Goal: Task Accomplishment & Management: Manage account settings

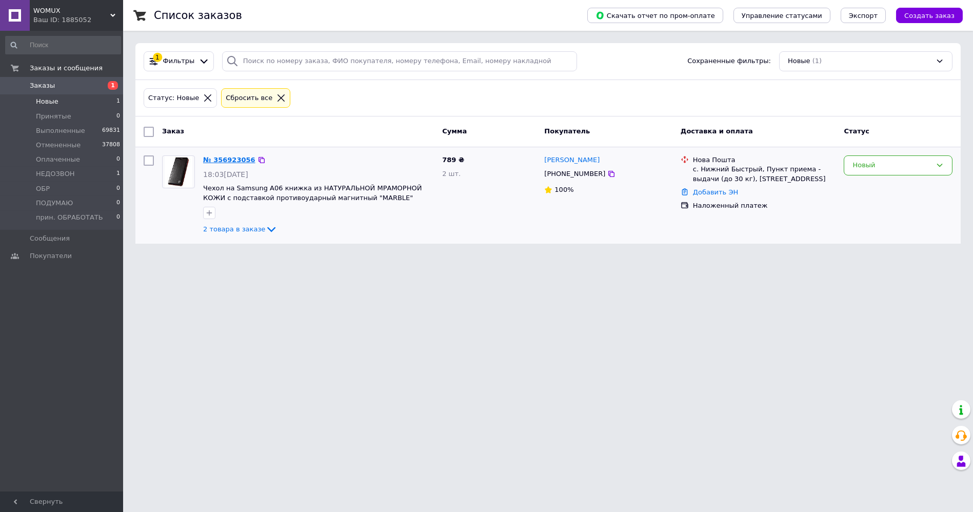
click at [219, 160] on link "№ 356923056" at bounding box center [229, 160] width 52 height 8
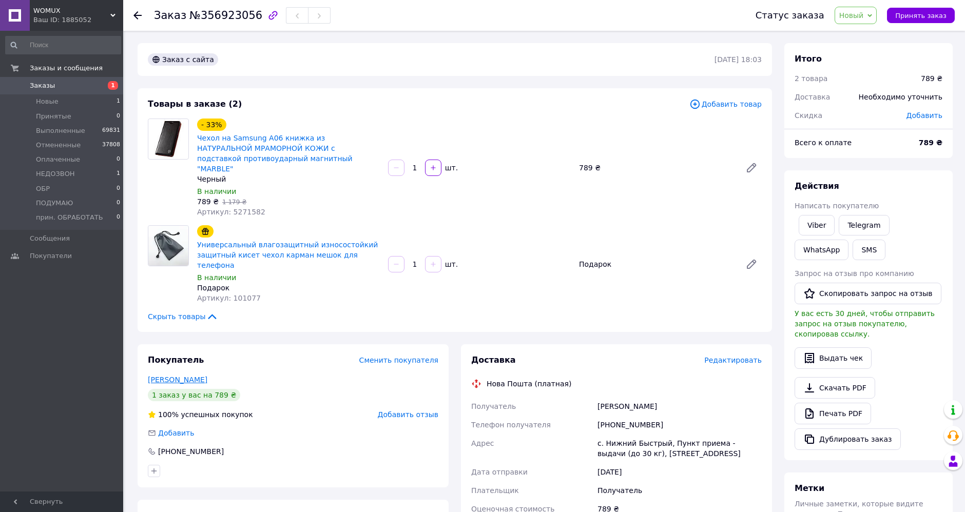
click at [182, 376] on link "Барна Олена" at bounding box center [178, 380] width 60 height 8
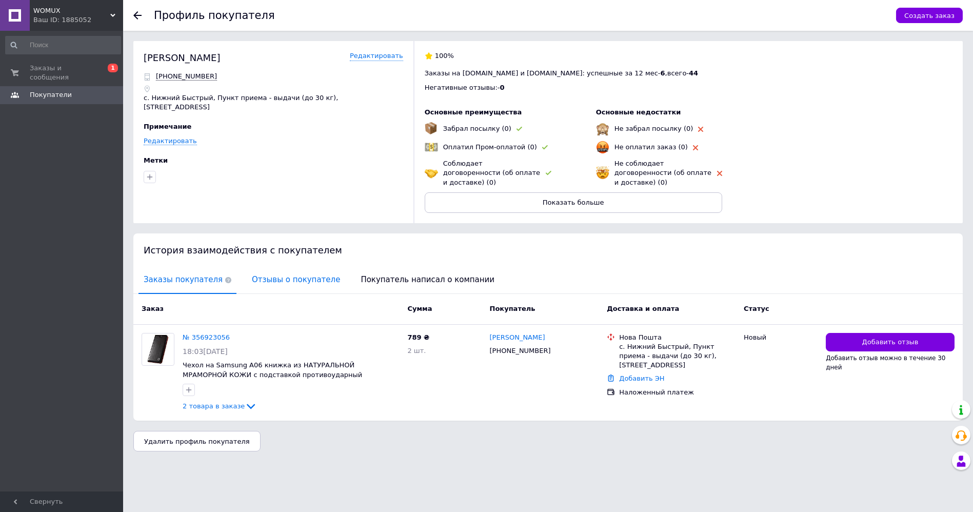
click at [284, 270] on span "Отзывы о покупателе" at bounding box center [296, 280] width 99 height 26
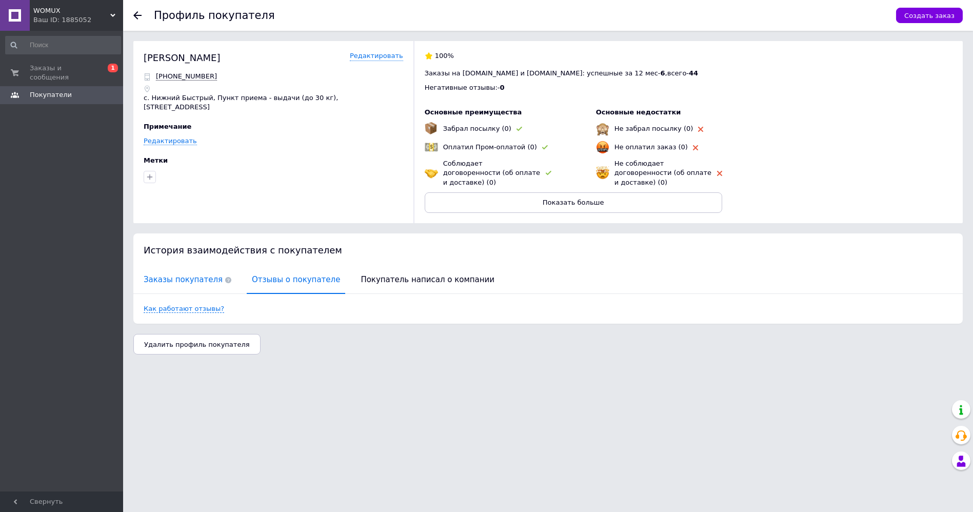
click at [182, 271] on span "Заказы покупателя" at bounding box center [188, 280] width 98 height 26
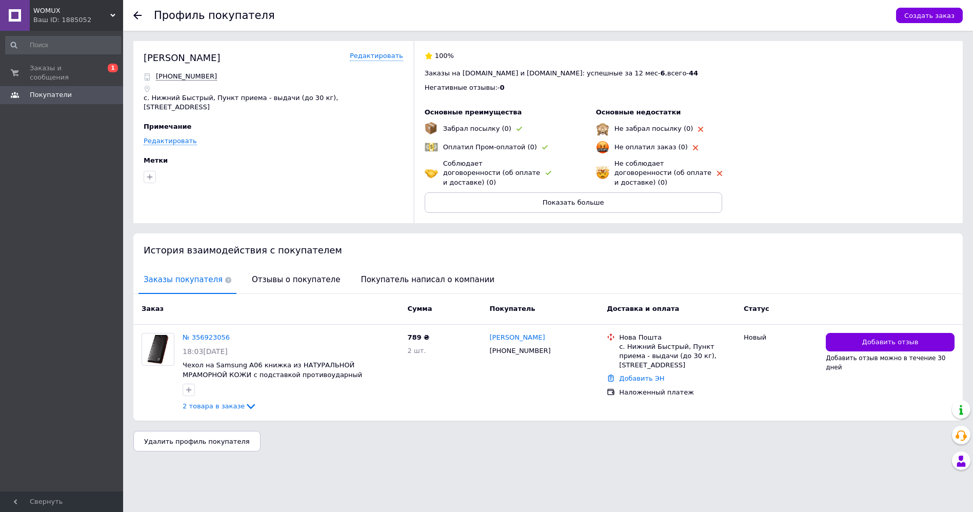
click at [135, 16] on use at bounding box center [137, 15] width 8 height 8
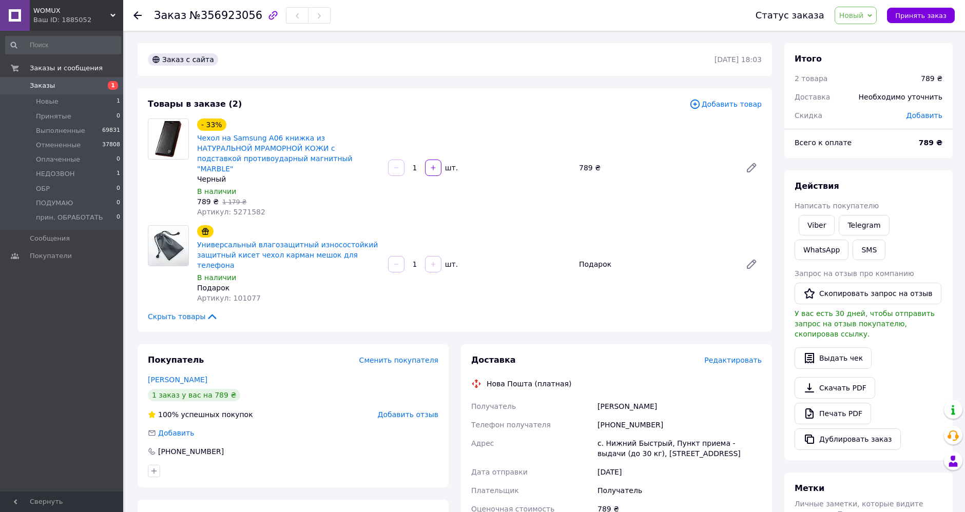
click at [864, 11] on span "Новый" at bounding box center [851, 15] width 25 height 8
click at [863, 50] on li "Выполнен" at bounding box center [873, 51] width 77 height 15
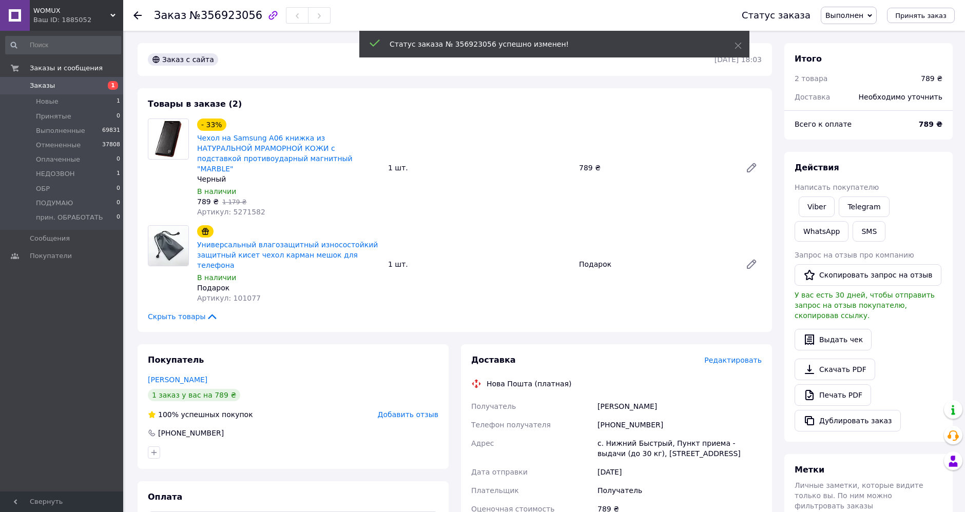
click at [135, 15] on use at bounding box center [137, 15] width 8 height 8
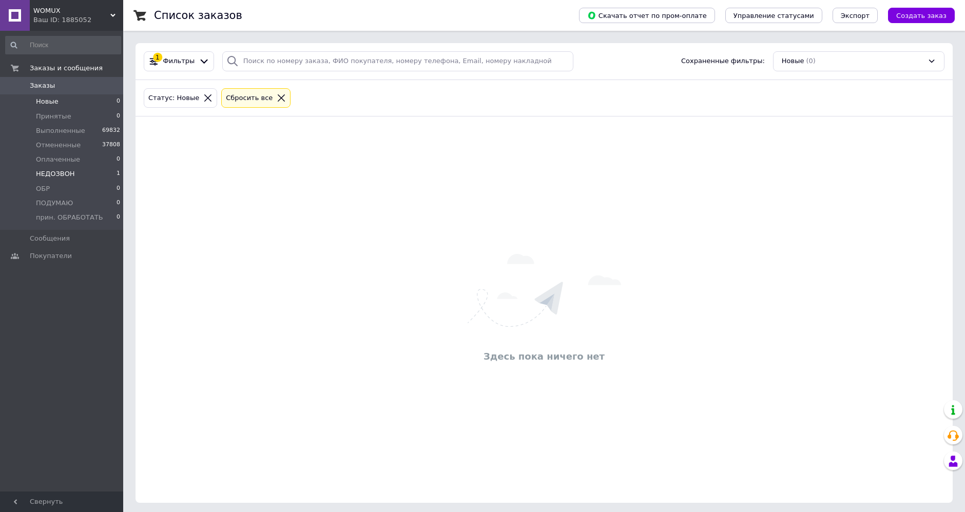
click at [49, 171] on span "НЕДОЗВОН" at bounding box center [55, 173] width 39 height 9
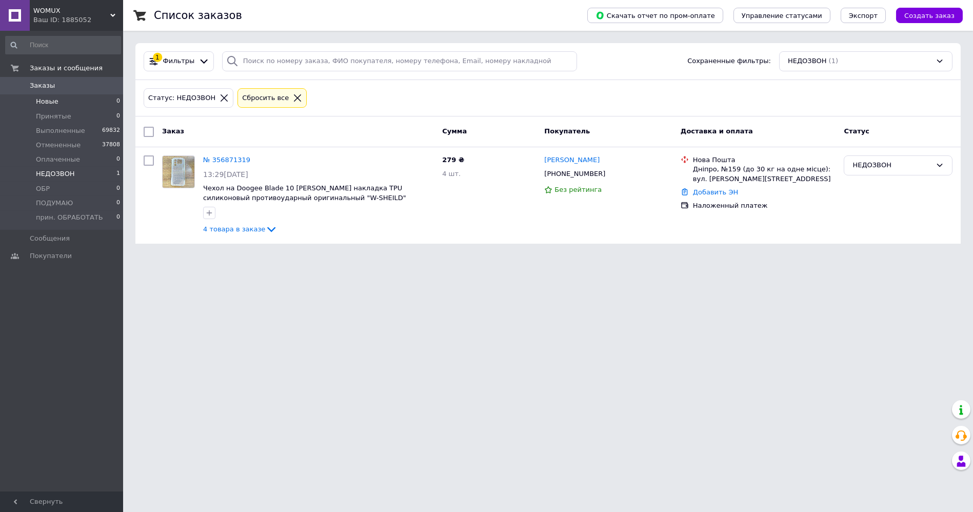
click at [55, 106] on span "Новые" at bounding box center [47, 101] width 23 height 9
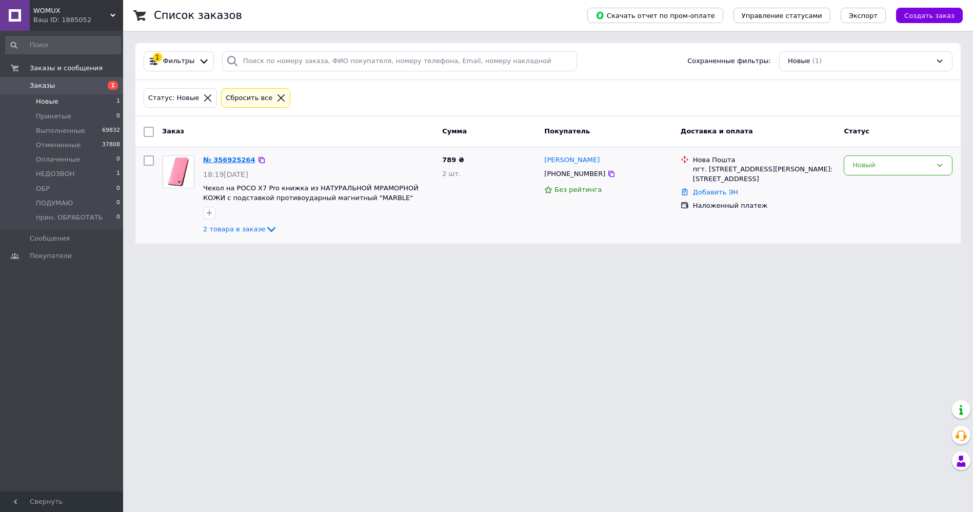
click at [227, 157] on link "№ 356925264" at bounding box center [229, 160] width 52 height 8
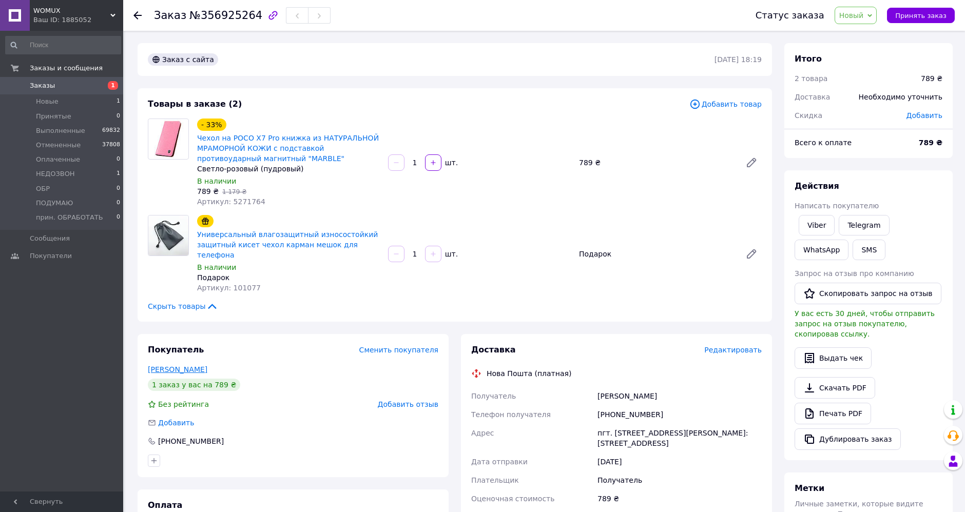
click at [203, 365] on link "[PERSON_NAME]" at bounding box center [178, 369] width 60 height 8
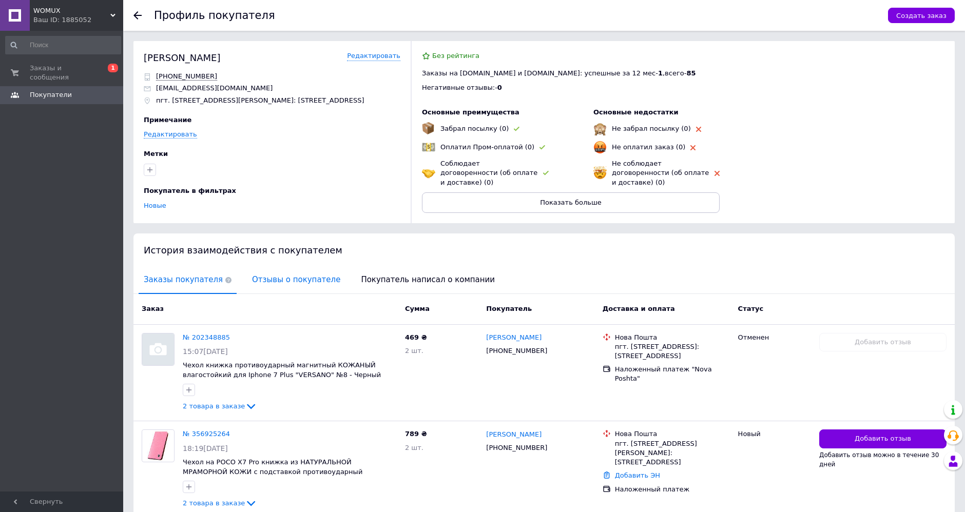
click at [260, 291] on span "Отзывы о покупателе" at bounding box center [296, 280] width 99 height 26
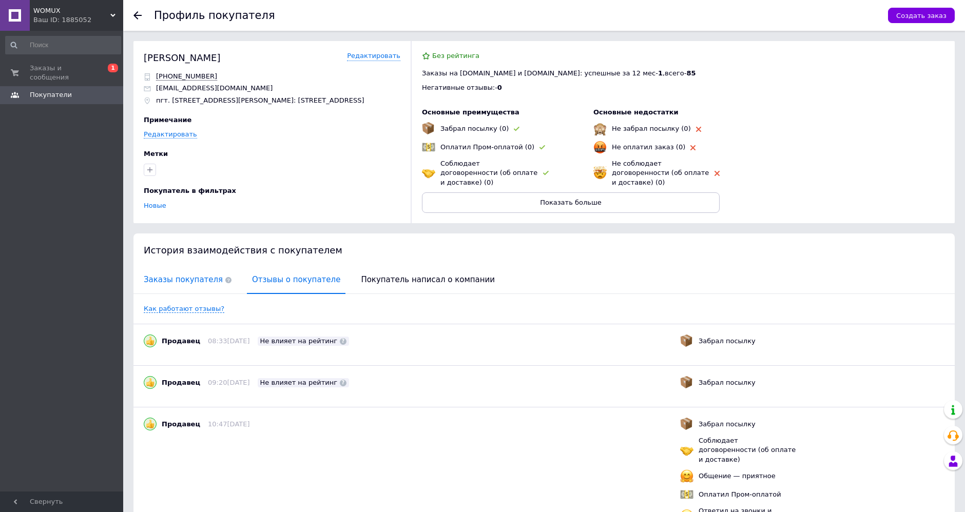
click at [186, 293] on span "Заказы покупателя" at bounding box center [188, 280] width 98 height 26
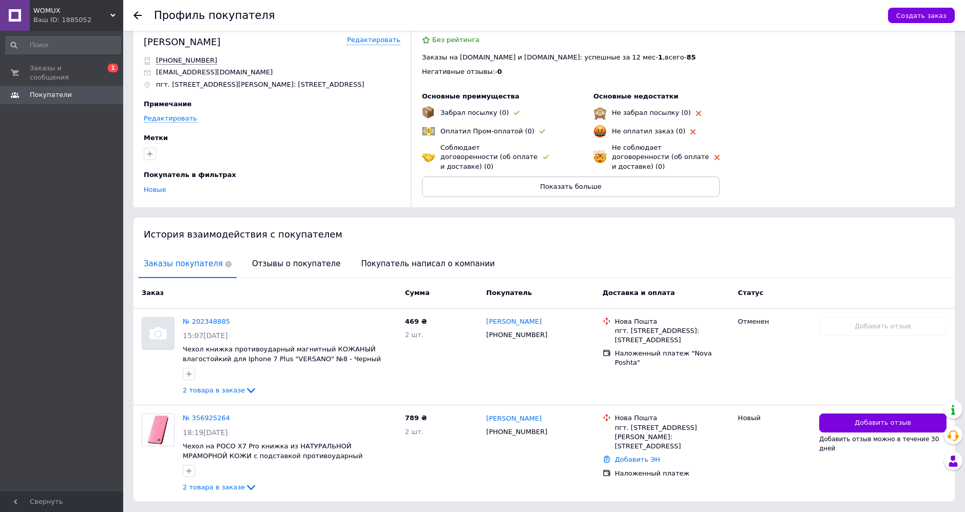
scroll to position [63, 0]
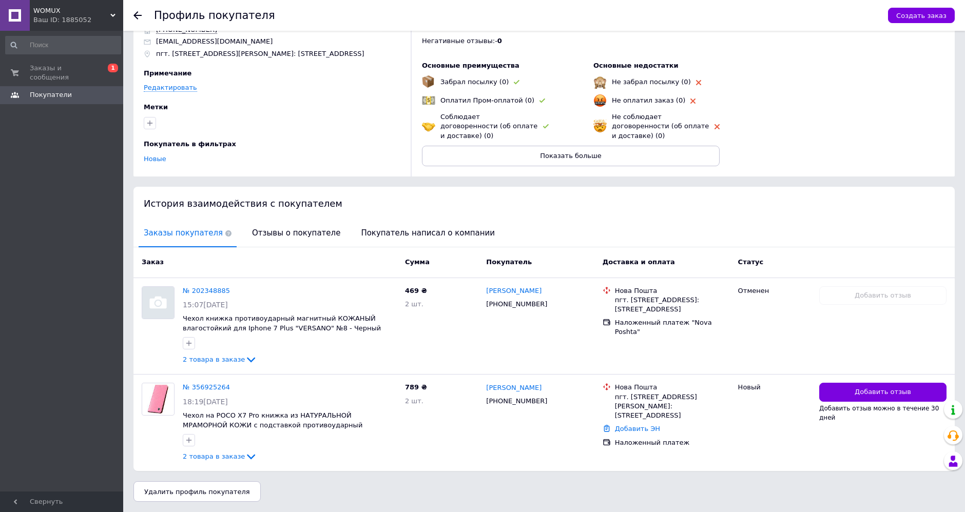
click at [137, 15] on use at bounding box center [137, 15] width 8 height 8
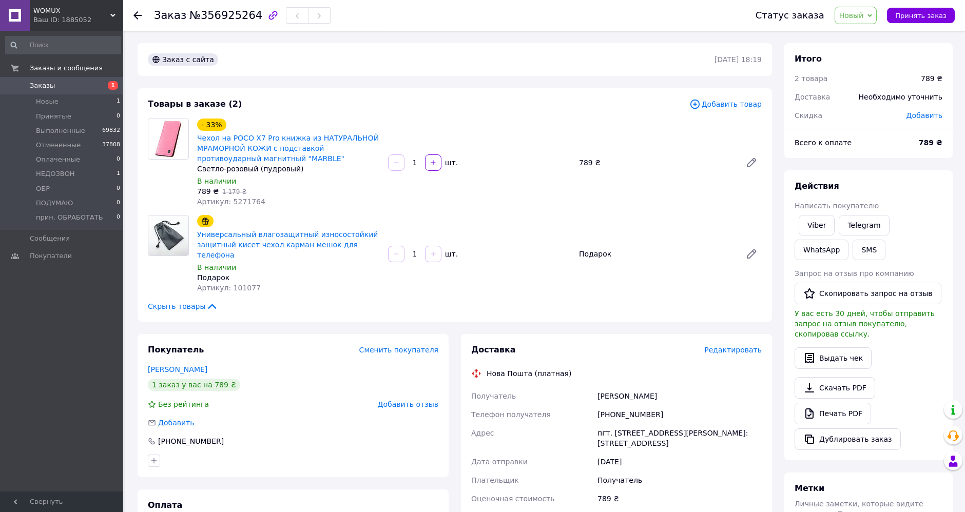
drag, startPoint x: 871, startPoint y: 17, endPoint x: 868, endPoint y: 27, distance: 10.2
click at [864, 17] on span "Новый" at bounding box center [851, 15] width 25 height 8
click at [862, 66] on li "Отменен" at bounding box center [873, 66] width 77 height 15
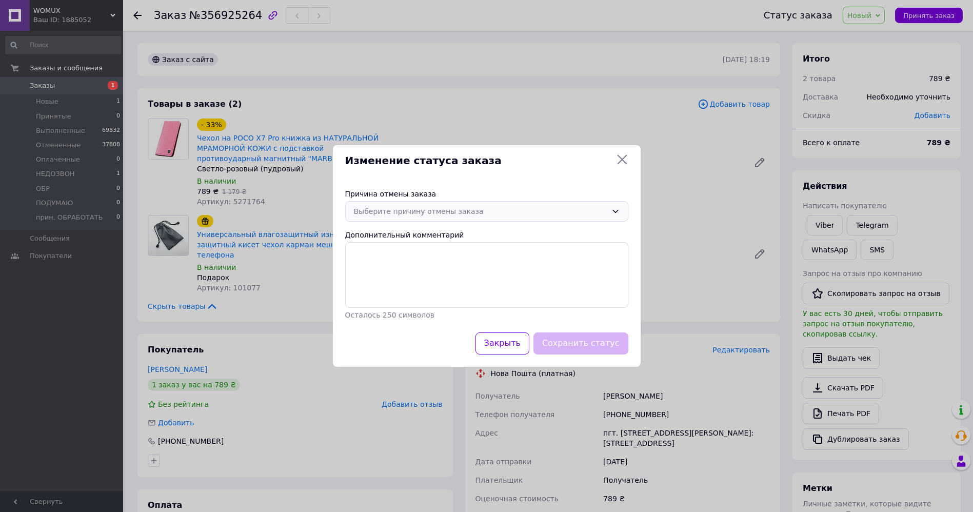
click at [557, 209] on div "Выберите причину отмены заказа" at bounding box center [481, 211] width 254 height 11
click at [467, 298] on li "По просьбе покупателя" at bounding box center [487, 292] width 282 height 20
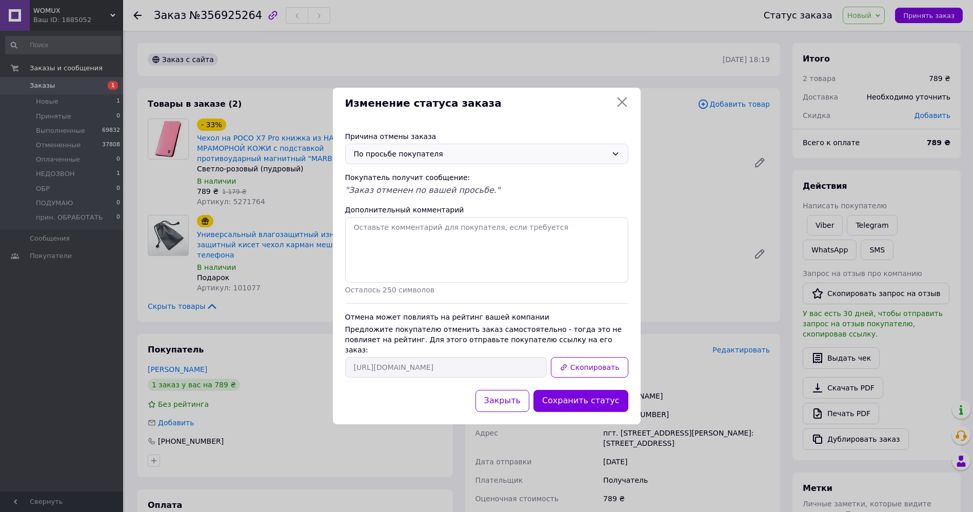
click at [608, 403] on button "Сохранить статус" at bounding box center [581, 401] width 95 height 22
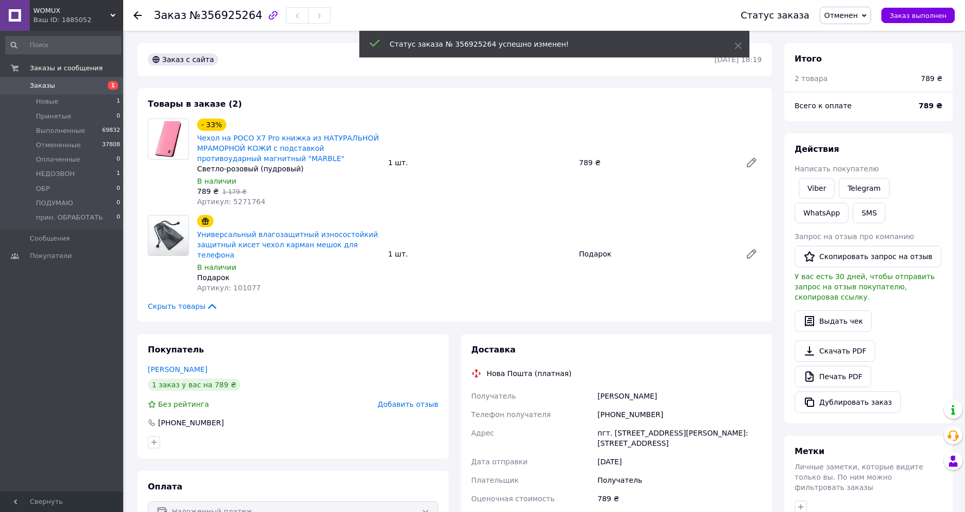
click at [137, 16] on icon at bounding box center [137, 15] width 8 height 8
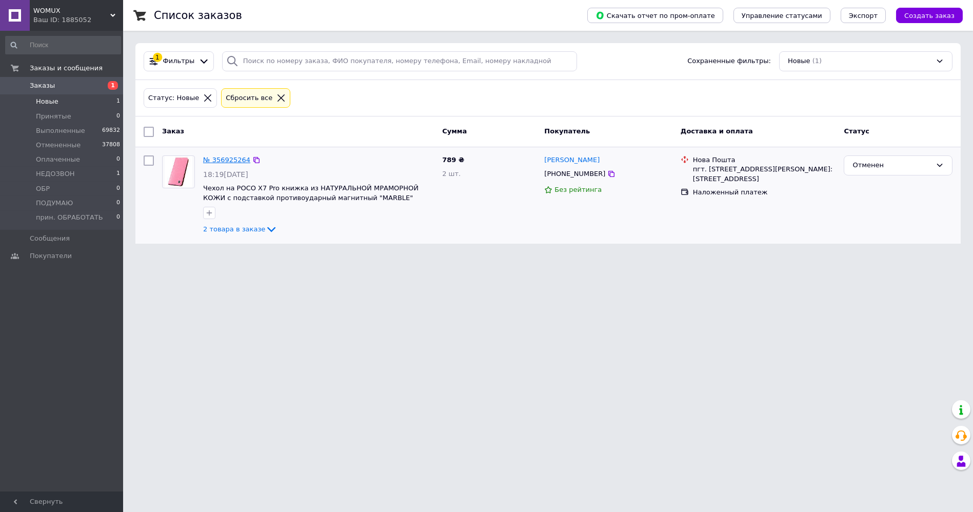
click at [243, 158] on link "№ 356925264" at bounding box center [226, 160] width 47 height 8
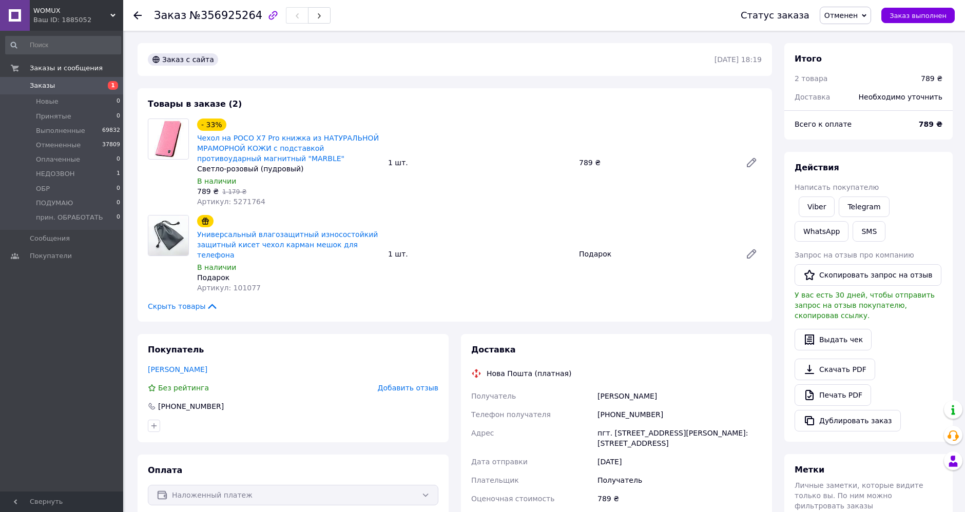
click at [131, 16] on div "Заказ №356925264 Статус заказа Отменен Принят Выполнен Оплаченный НЕДОЗВОН ОБР …" at bounding box center [544, 15] width 842 height 31
click at [133, 16] on icon at bounding box center [137, 15] width 8 height 8
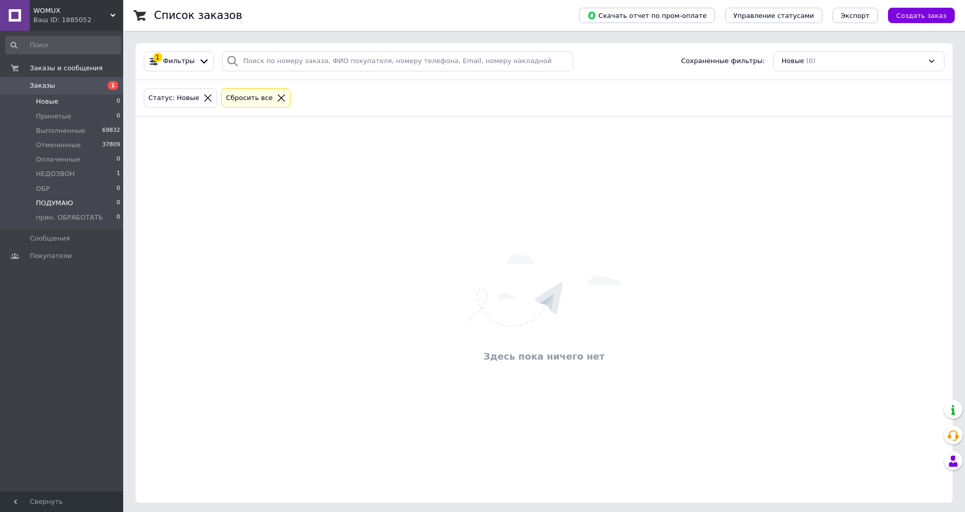
click at [61, 208] on li "ПОДУМАЮ 0" at bounding box center [63, 203] width 126 height 14
click at [48, 107] on li "Новые 0" at bounding box center [63, 101] width 126 height 14
click at [57, 172] on span "НЕДОЗВОН" at bounding box center [55, 173] width 39 height 9
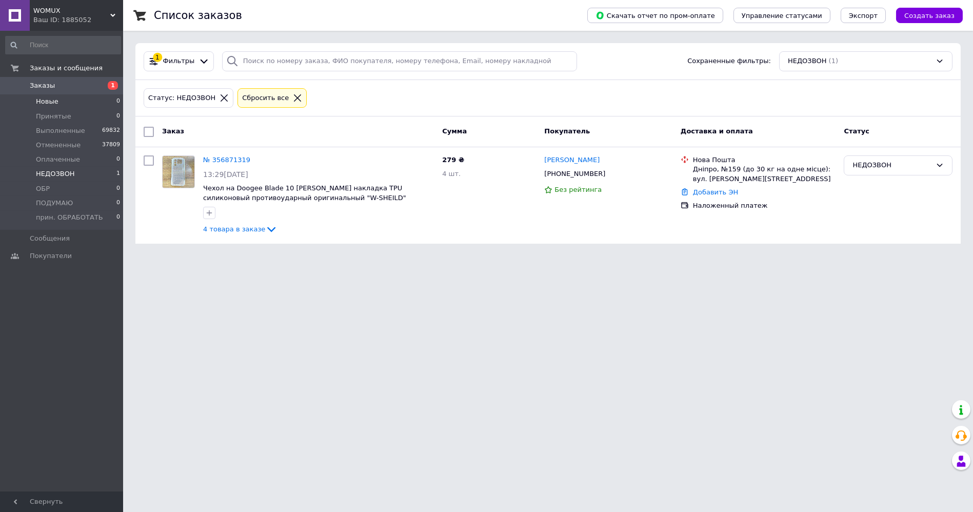
click at [49, 105] on span "Новые" at bounding box center [47, 101] width 23 height 9
